Goal: Task Accomplishment & Management: Complete application form

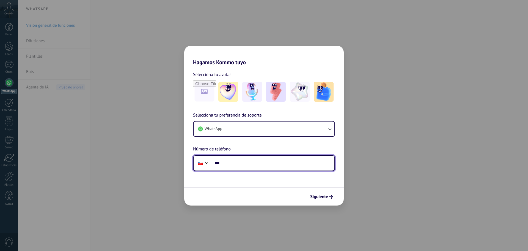
click at [244, 167] on input "***" at bounding box center [273, 163] width 123 height 13
type input "**********"
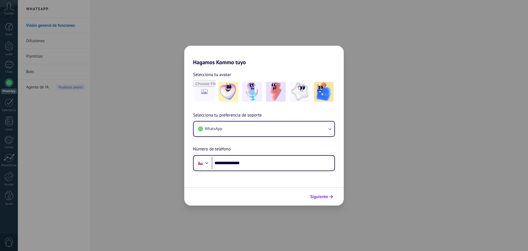
click at [327, 197] on span "Siguiente" at bounding box center [319, 197] width 18 height 4
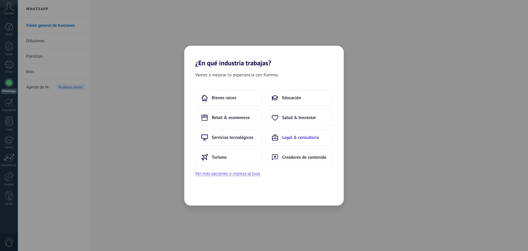
click at [290, 137] on span "Legal & consultoría" at bounding box center [300, 138] width 37 height 6
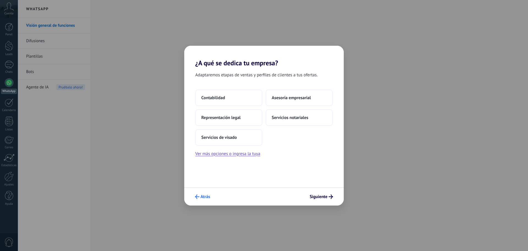
click at [208, 196] on span "Atrás" at bounding box center [206, 197] width 10 height 4
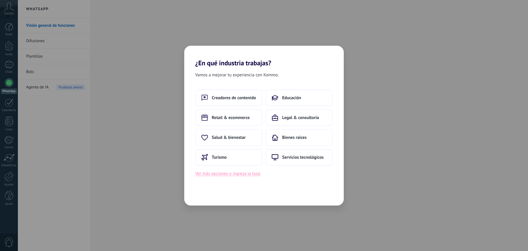
click at [255, 173] on button "Ver más opciones o ingresa la tuya" at bounding box center [227, 173] width 65 height 7
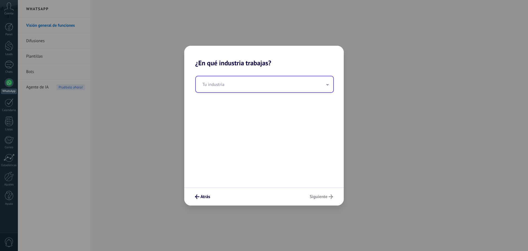
click at [245, 81] on input "text" at bounding box center [265, 84] width 138 height 16
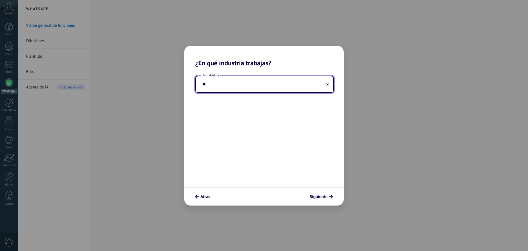
type input "*"
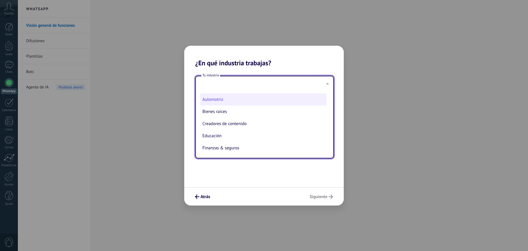
click at [239, 103] on li "Automotriz" at bounding box center [263, 99] width 127 height 12
type input "**********"
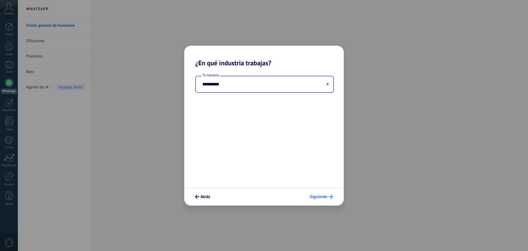
click at [331, 196] on icon "submit" at bounding box center [331, 196] width 4 height 4
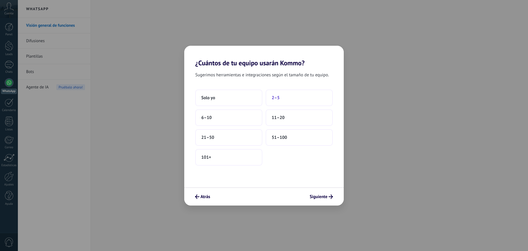
click at [301, 100] on button "2–5" at bounding box center [299, 97] width 67 height 17
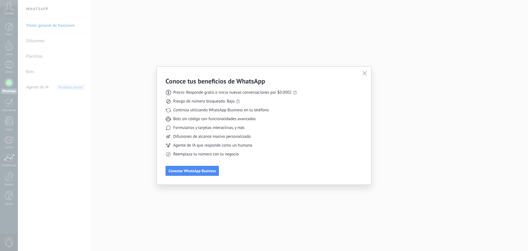
click at [312, 115] on div "Conoce tus beneficios de WhatsApp Precio: Responde gratis o inicia nuevas conve…" at bounding box center [264, 126] width 197 height 99
drag, startPoint x: 228, startPoint y: 91, endPoint x: 294, endPoint y: 94, distance: 66.1
click at [294, 94] on div "Precio: Responde gratis o inicia nuevas conversaciones por $0.0002" at bounding box center [232, 93] width 132 height 6
click at [290, 126] on div "Formularios y tarjetas interactivas, y más" at bounding box center [232, 128] width 132 height 6
drag, startPoint x: 202, startPoint y: 100, endPoint x: 244, endPoint y: 102, distance: 41.9
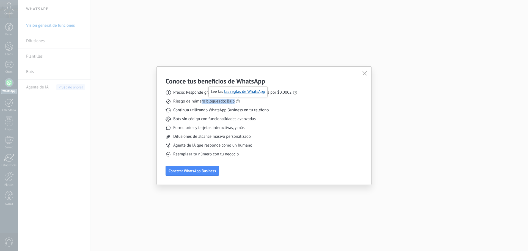
click at [244, 102] on div "Riesgo de número bloqueado: Bajo" at bounding box center [232, 102] width 132 height 6
click at [278, 126] on div "Formularios y tarjetas interactivas, y más" at bounding box center [232, 128] width 132 height 6
drag, startPoint x: 189, startPoint y: 110, endPoint x: 256, endPoint y: 111, distance: 66.6
click at [256, 111] on span "Continúa utilizando WhatsApp Business en tu teléfono" at bounding box center [220, 110] width 95 height 6
drag, startPoint x: 189, startPoint y: 120, endPoint x: 255, endPoint y: 121, distance: 65.2
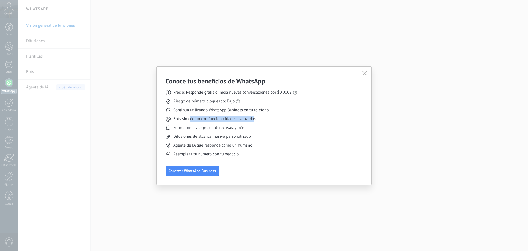
click at [255, 121] on span "Bots sin código con funcionalidades avanzadas" at bounding box center [214, 119] width 83 height 6
click at [256, 122] on div "Precio: Responde gratis o inicia nuevas conversaciones por $0.0002 Riesgo de nú…" at bounding box center [232, 121] width 132 height 72
drag, startPoint x: 165, startPoint y: 118, endPoint x: 264, endPoint y: 121, distance: 99.7
click at [264, 121] on div "Conoce tus beneficios de WhatsApp Precio: Responde gratis o inicia nuevas conve…" at bounding box center [264, 126] width 215 height 118
drag, startPoint x: 177, startPoint y: 128, endPoint x: 260, endPoint y: 129, distance: 82.6
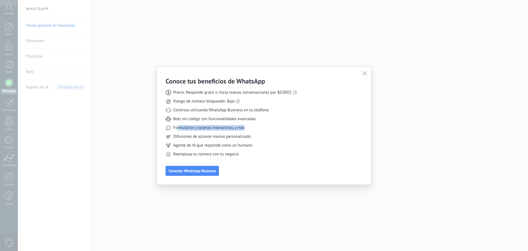
click at [260, 129] on div "Formularios y tarjetas interactivas, y más" at bounding box center [232, 128] width 132 height 6
click at [245, 137] on span "Difusiones de alcance masivo personalizado" at bounding box center [212, 137] width 78 height 6
click at [364, 73] on use "button" at bounding box center [365, 73] width 4 height 4
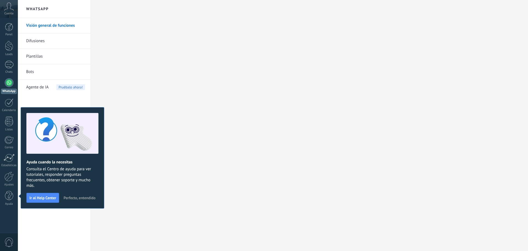
click at [85, 198] on span "Perfecto, entendido" at bounding box center [80, 198] width 32 height 4
